Goal: Find specific page/section: Find specific page/section

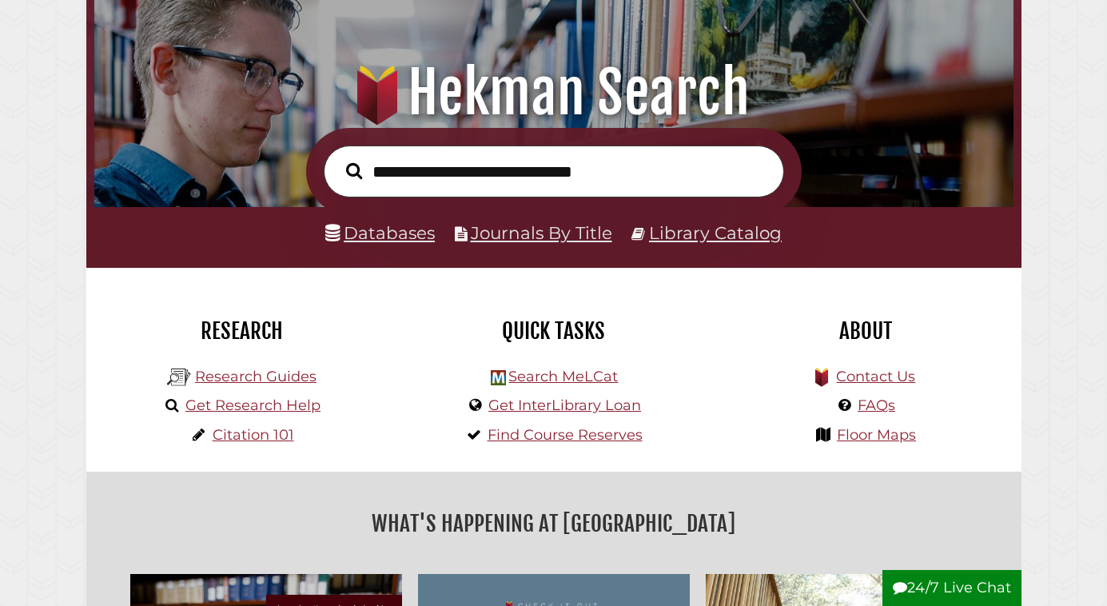
scroll to position [161, 0]
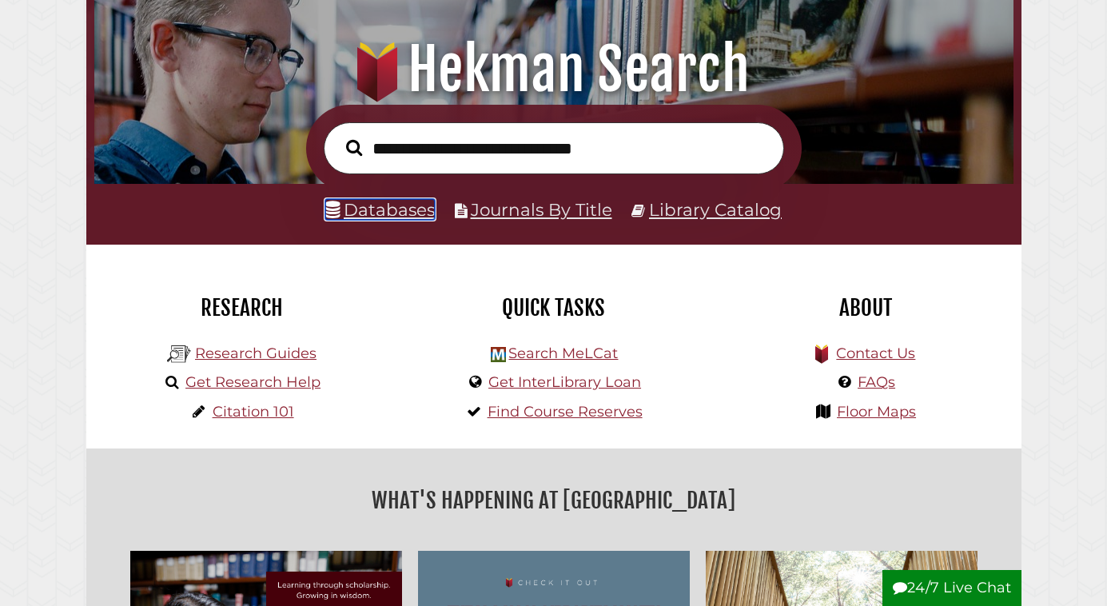
click at [396, 215] on link "Databases" at bounding box center [380, 209] width 110 height 21
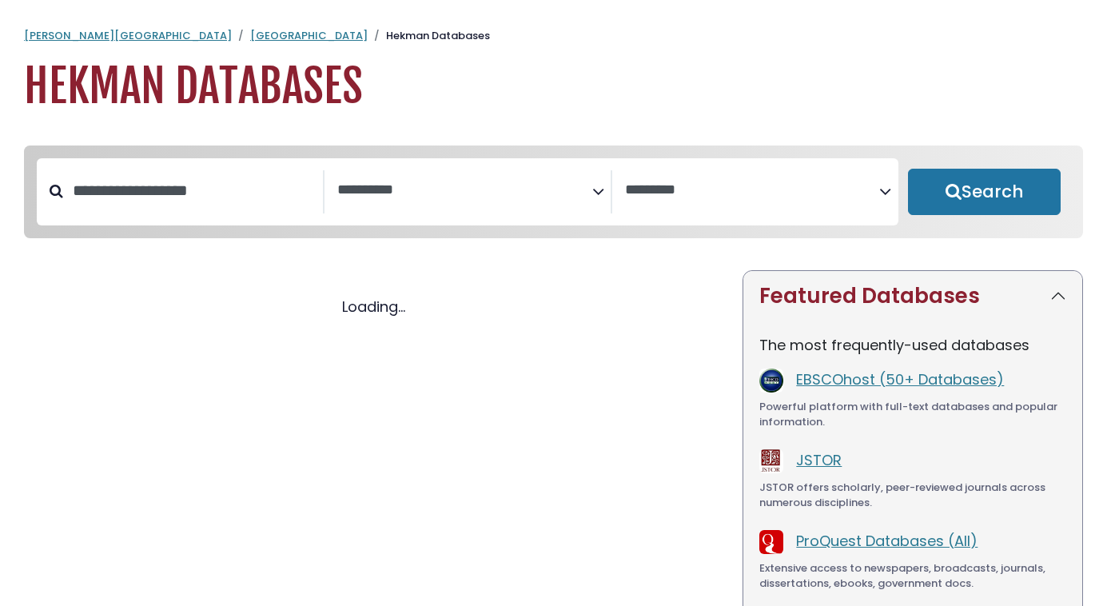
select select "Database Subject Filter"
select select "Database Vendors Filter"
select select "Database Subject Filter"
select select "Database Vendors Filter"
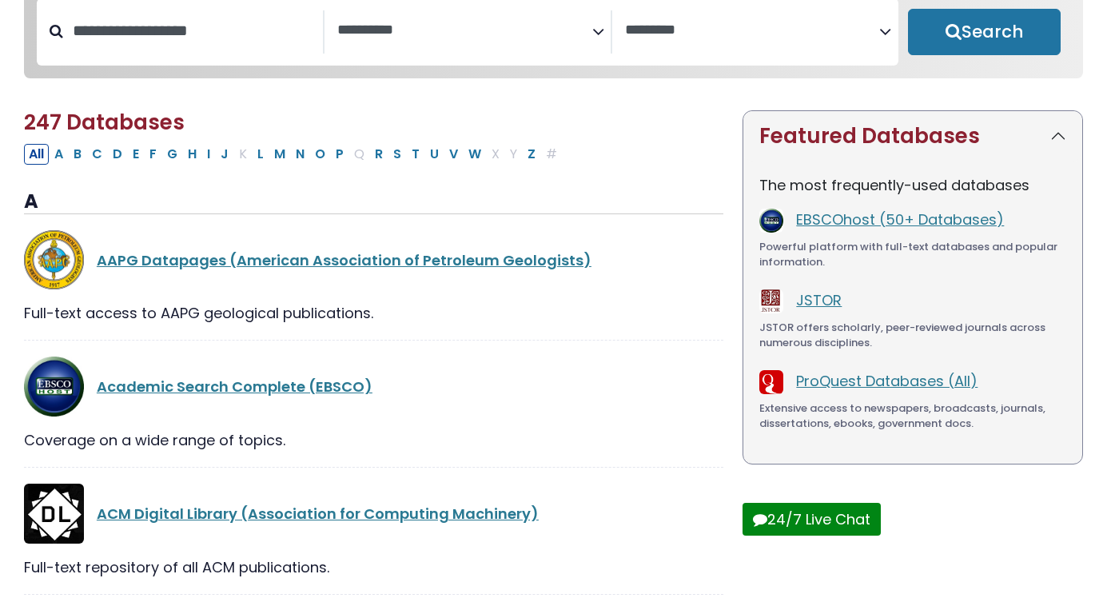
scroll to position [165, 0]
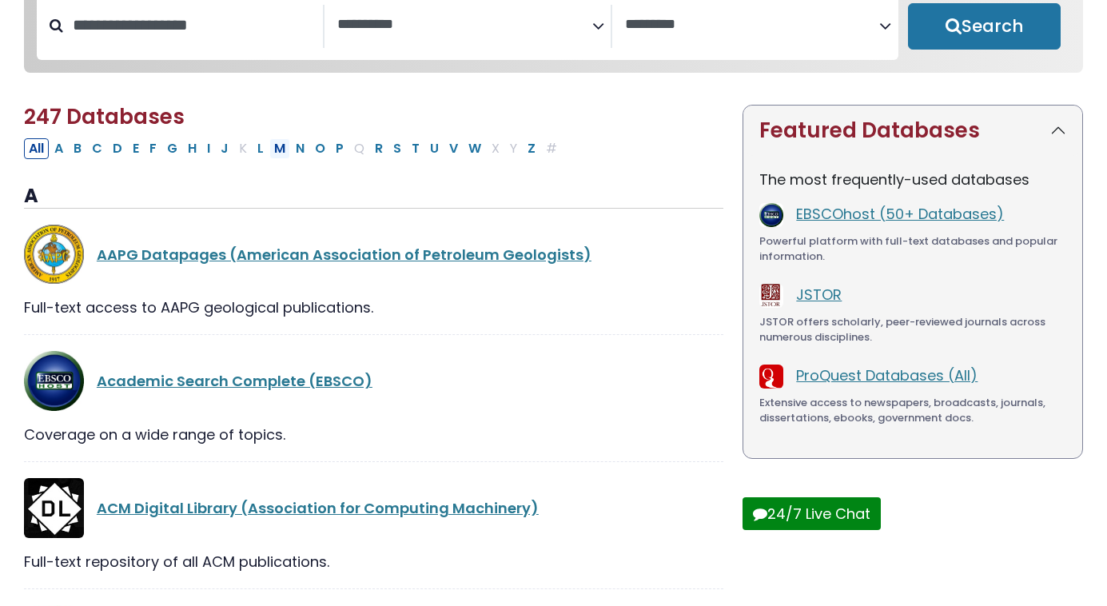
click at [282, 149] on button "M" at bounding box center [279, 148] width 21 height 21
select select "Database Subject Filter"
select select "Database Vendors Filter"
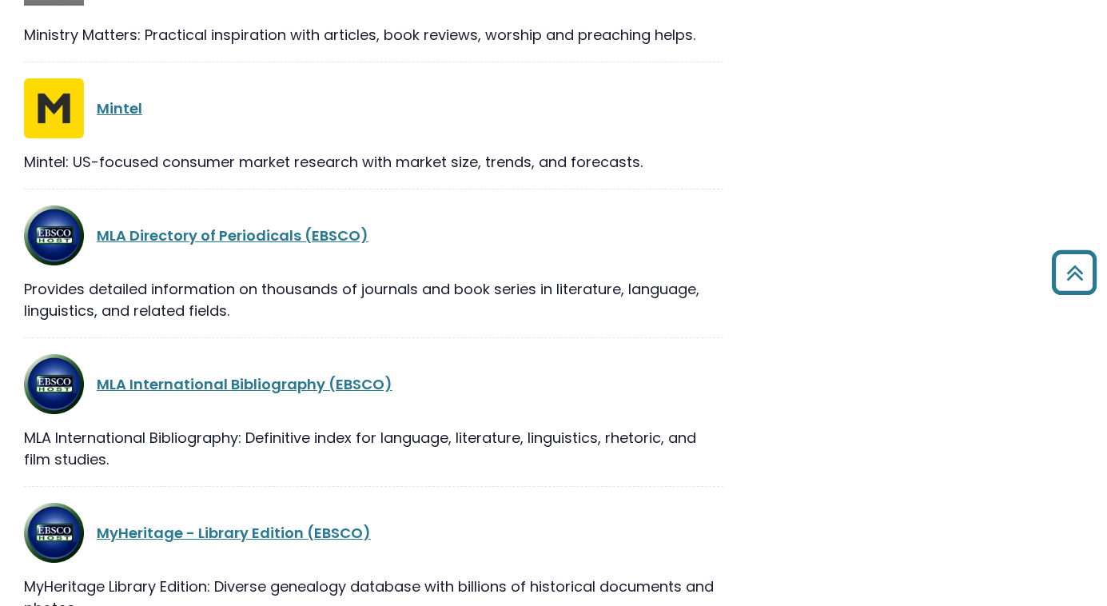
scroll to position [1562, 0]
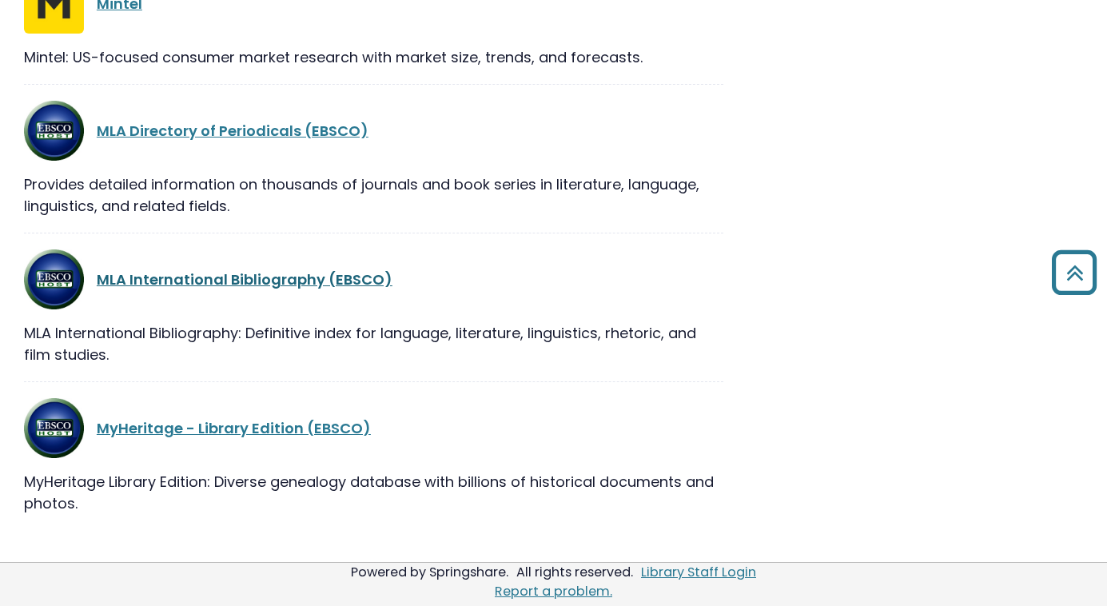
click at [304, 277] on link "MLA International Bibliography (EBSCO)" at bounding box center [245, 279] width 296 height 20
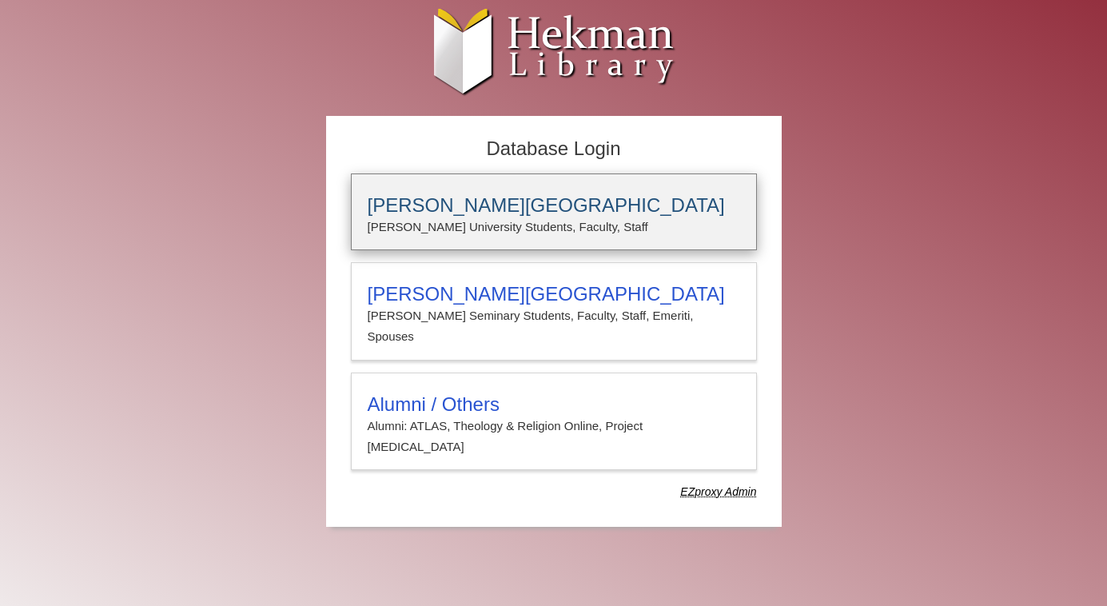
type input "**********"
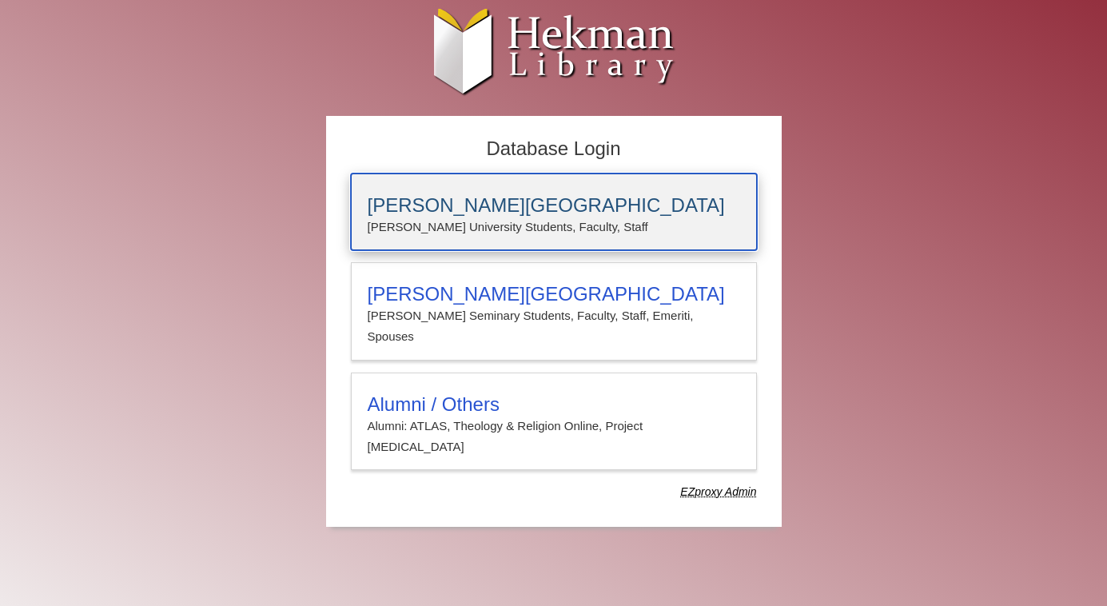
click at [496, 233] on p "Calvin University Students, Faculty, Staff" at bounding box center [554, 227] width 372 height 21
